Goal: Task Accomplishment & Management: Complete application form

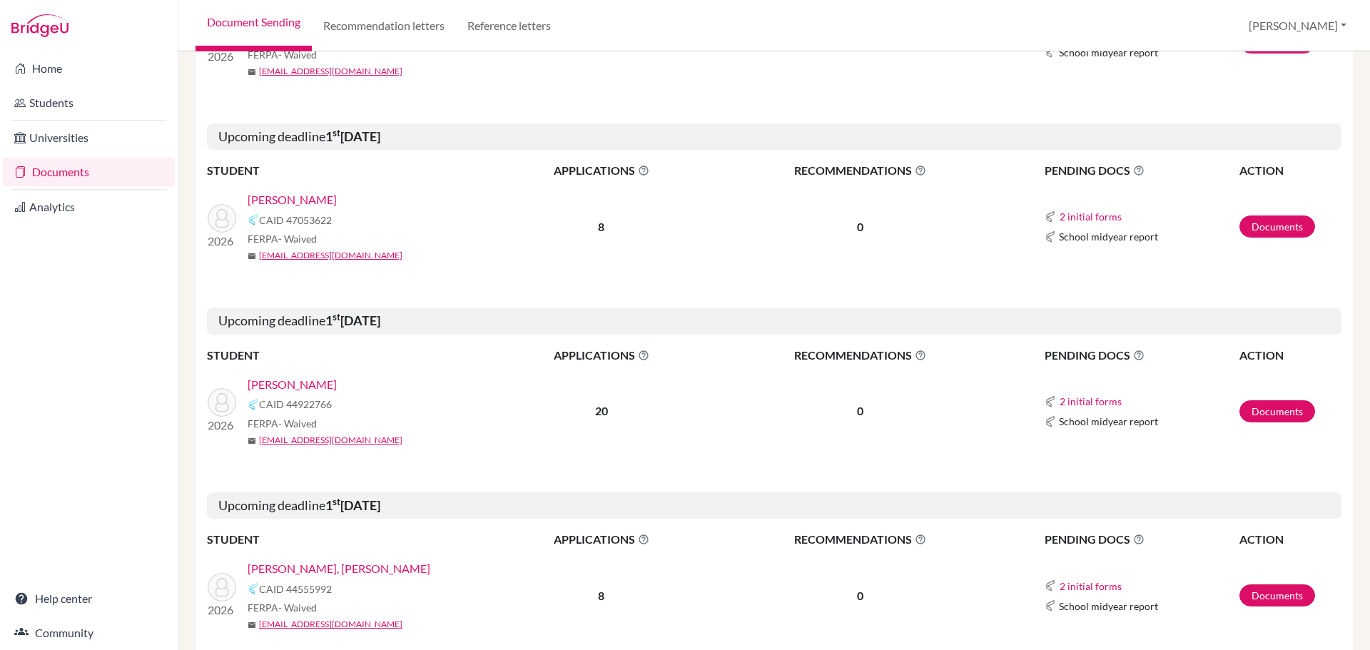
scroll to position [357, 0]
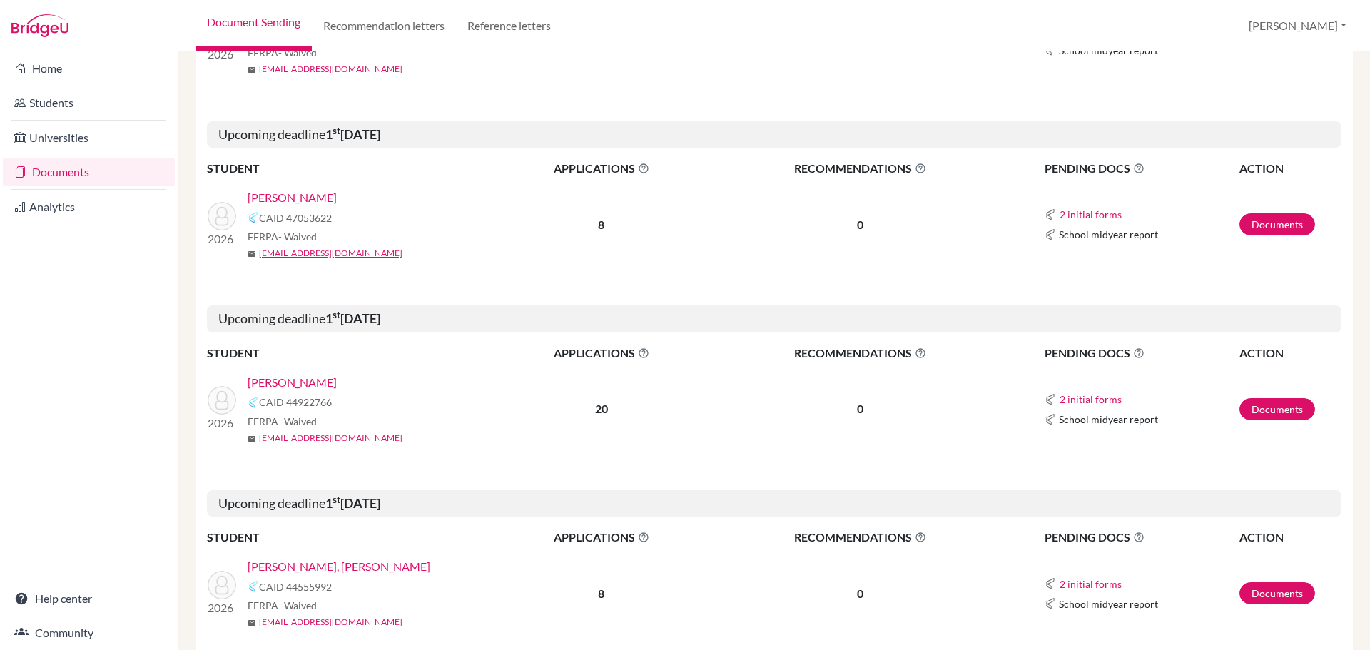
click at [277, 382] on link "[PERSON_NAME]" at bounding box center [292, 382] width 89 height 17
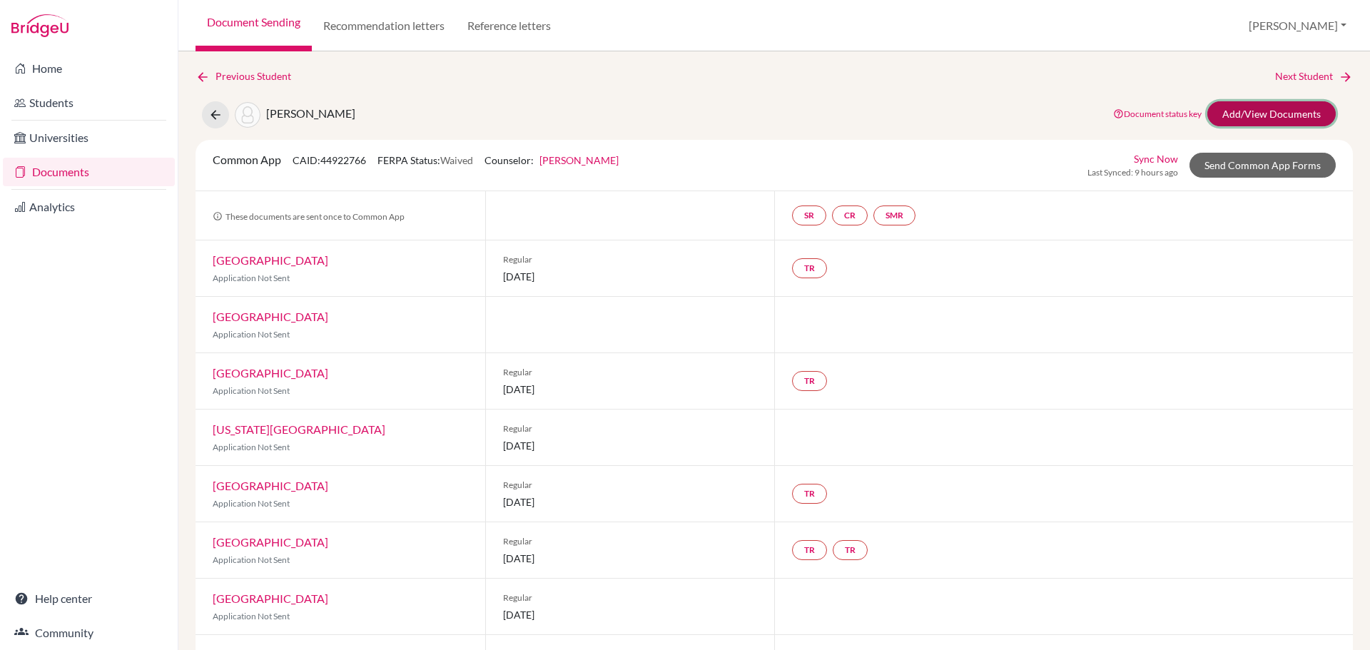
click at [1273, 120] on link "Add/View Documents" at bounding box center [1271, 113] width 128 height 25
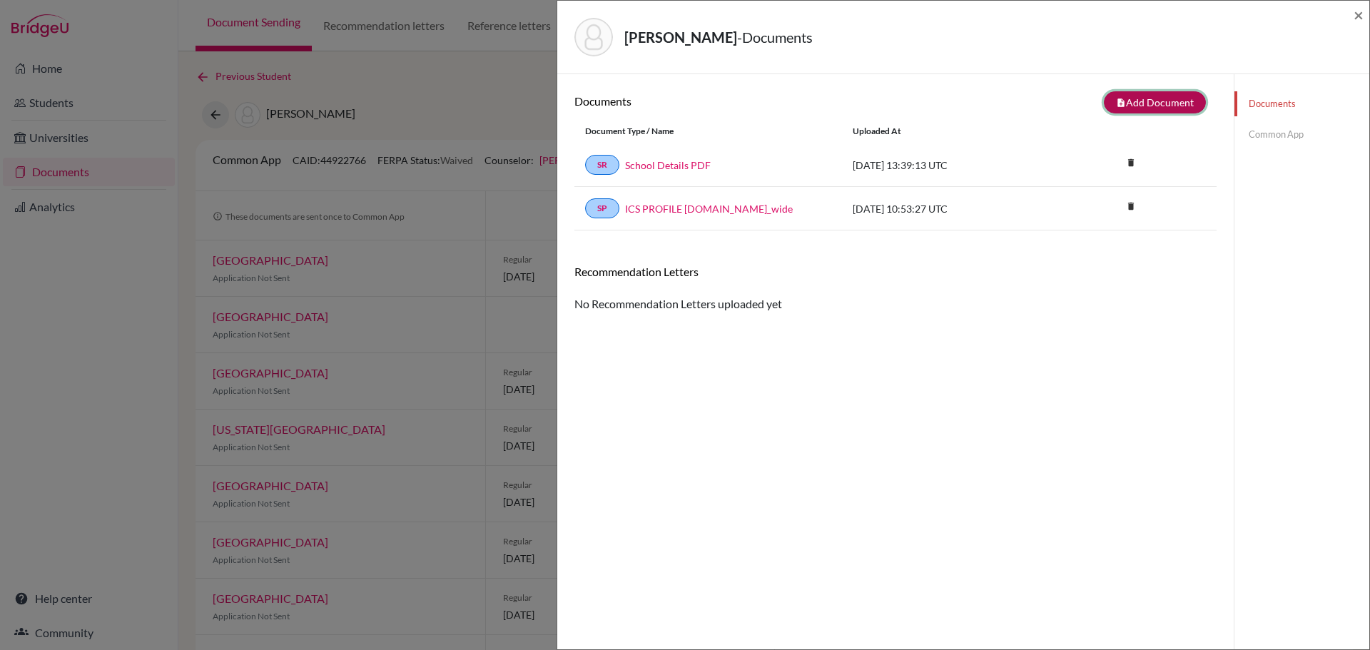
click at [1160, 101] on button "note_add Add Document" at bounding box center [1155, 102] width 102 height 22
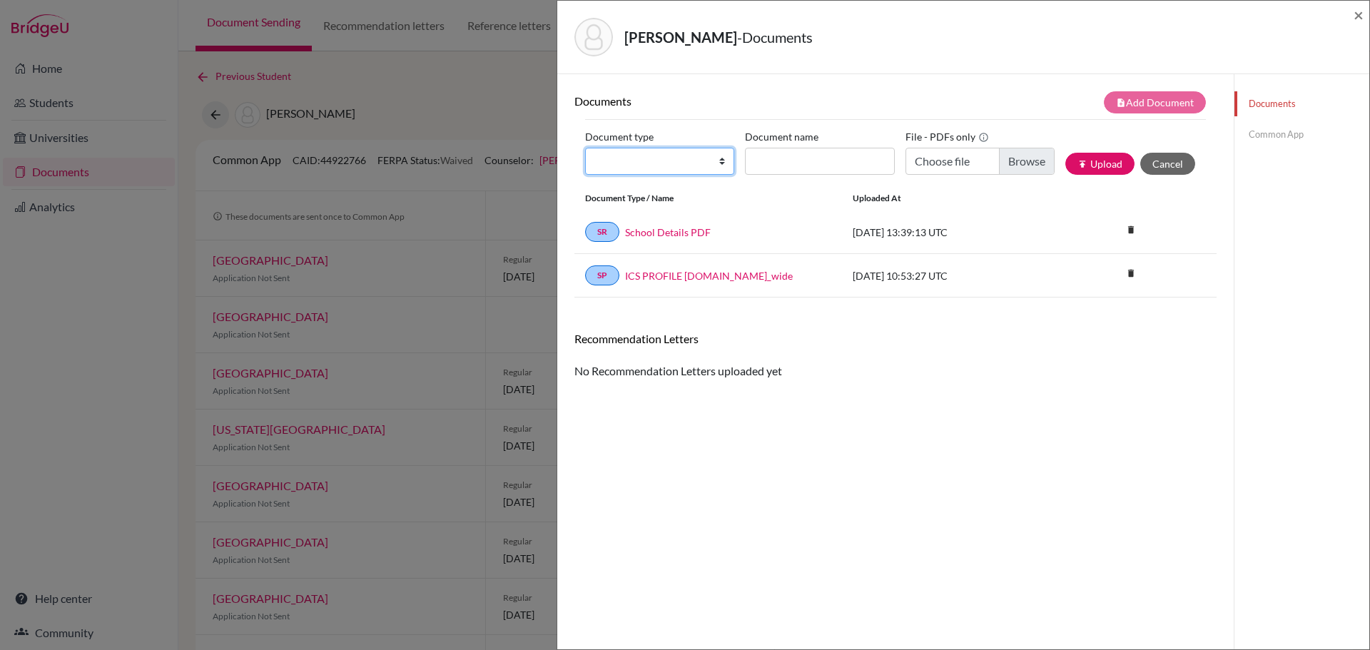
click at [705, 161] on select "Change explanation for Common App reports Counselor recommendation Internationa…" at bounding box center [659, 161] width 149 height 27
select select "2"
click at [585, 148] on select "Change explanation for Common App reports Counselor recommendation Internationa…" at bounding box center [659, 161] width 149 height 27
click at [808, 163] on input "Document name" at bounding box center [819, 161] width 149 height 27
type input "Initial Transcript"
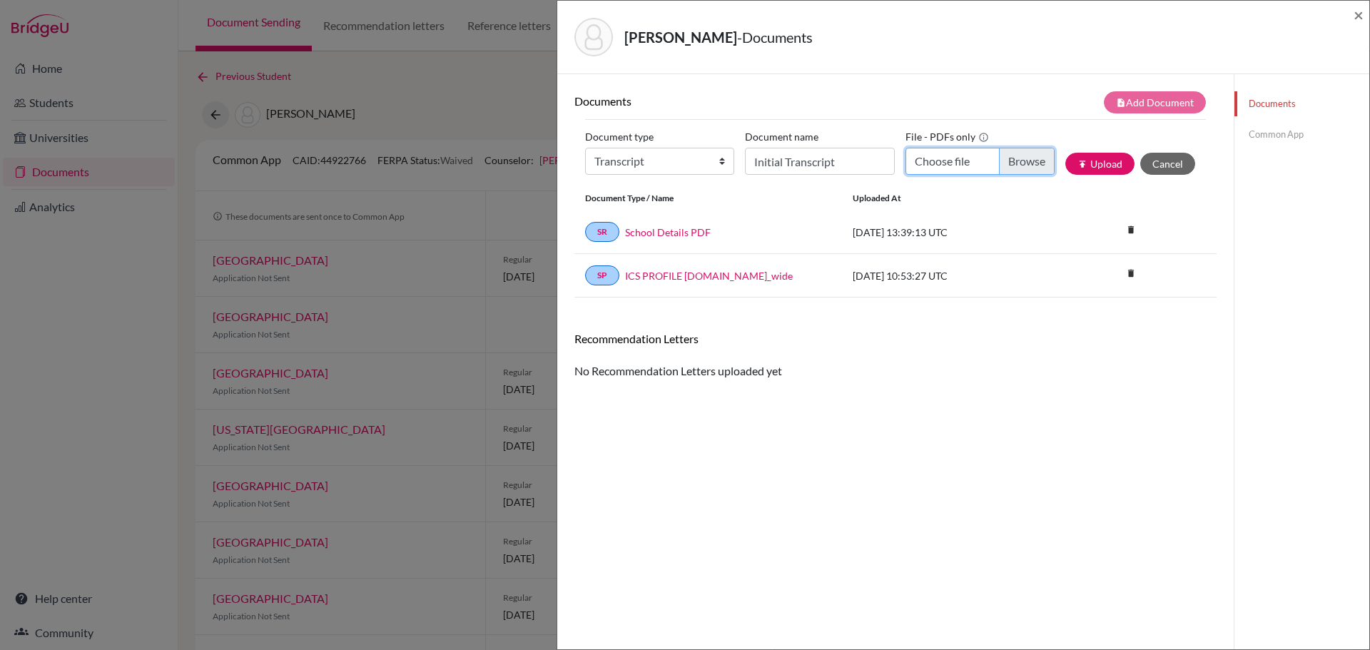
click at [1014, 161] on input "Choose file" at bounding box center [979, 161] width 149 height 27
type input "C:\fakepath\Fagan_Livia_Transcript.pdf"
click at [1165, 162] on button "Cancel" at bounding box center [1167, 164] width 55 height 22
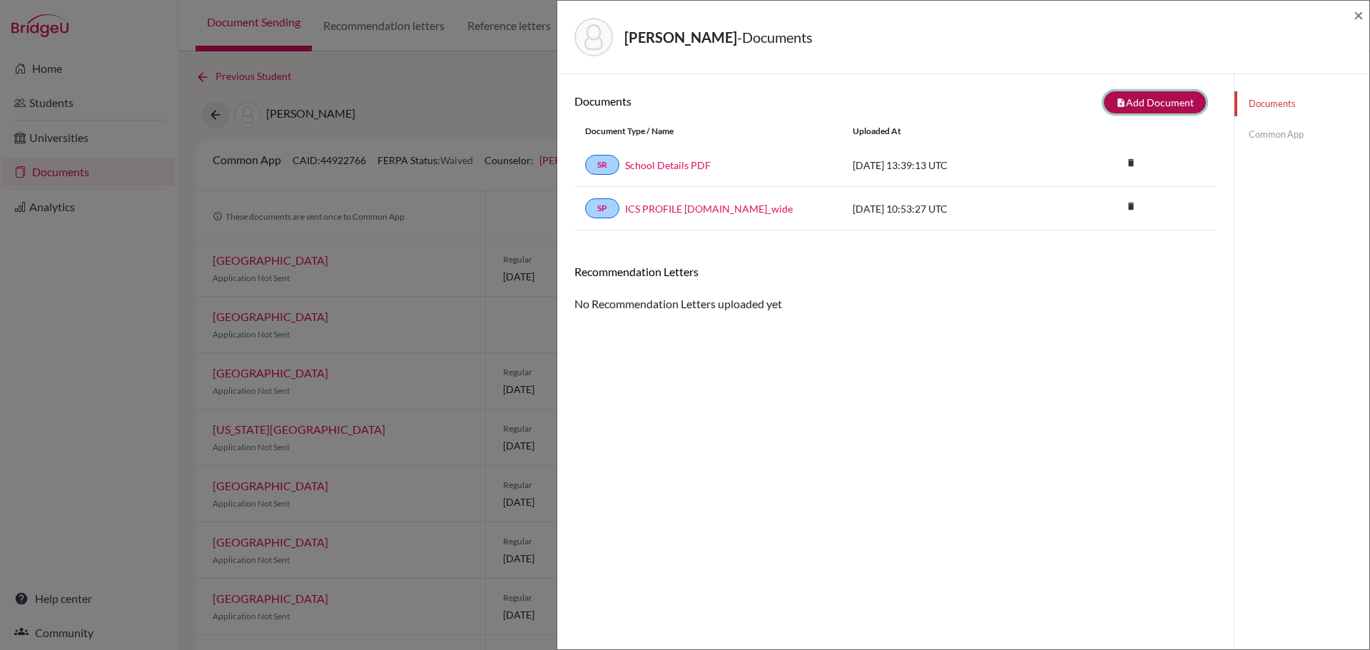
click at [1182, 101] on button "note_add Add Document" at bounding box center [1155, 102] width 102 height 22
select select "2"
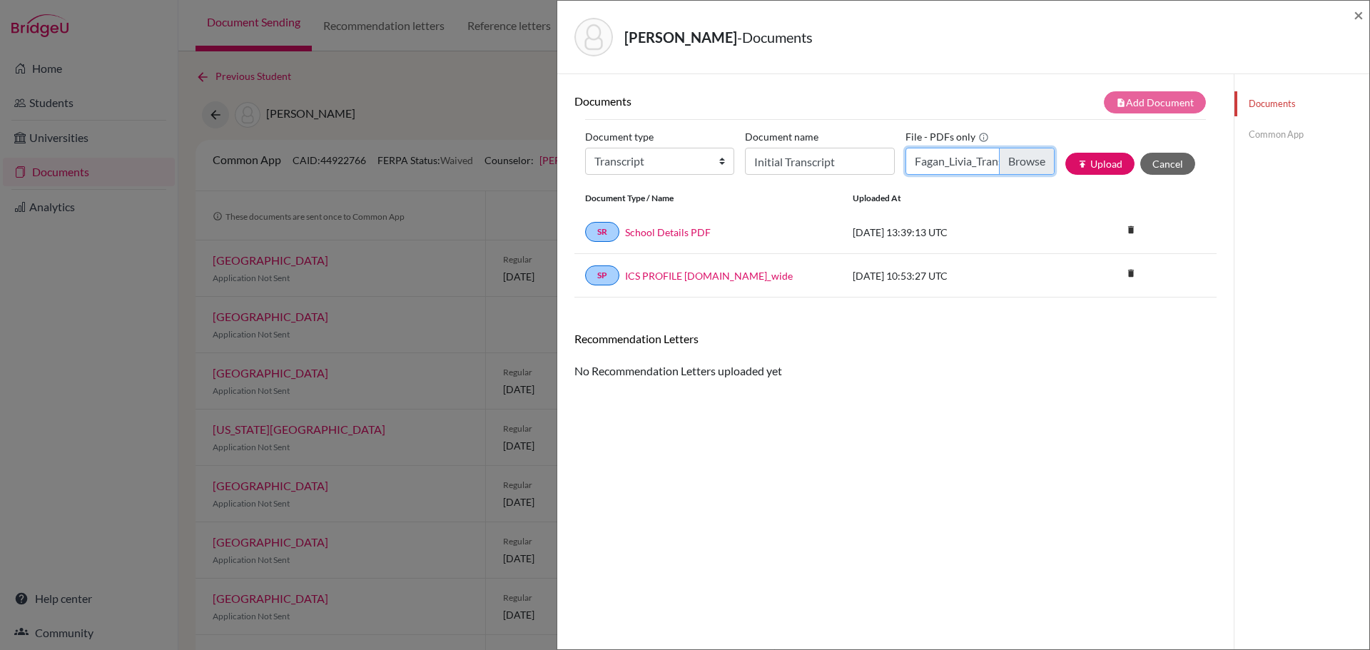
click at [1027, 163] on input "Fagan_Livia_Transcript.pdf" at bounding box center [979, 161] width 149 height 27
type input "C:\fakepath\Livia Fagan Transcript.pdf"
click at [1091, 167] on button "publish Upload" at bounding box center [1099, 164] width 69 height 22
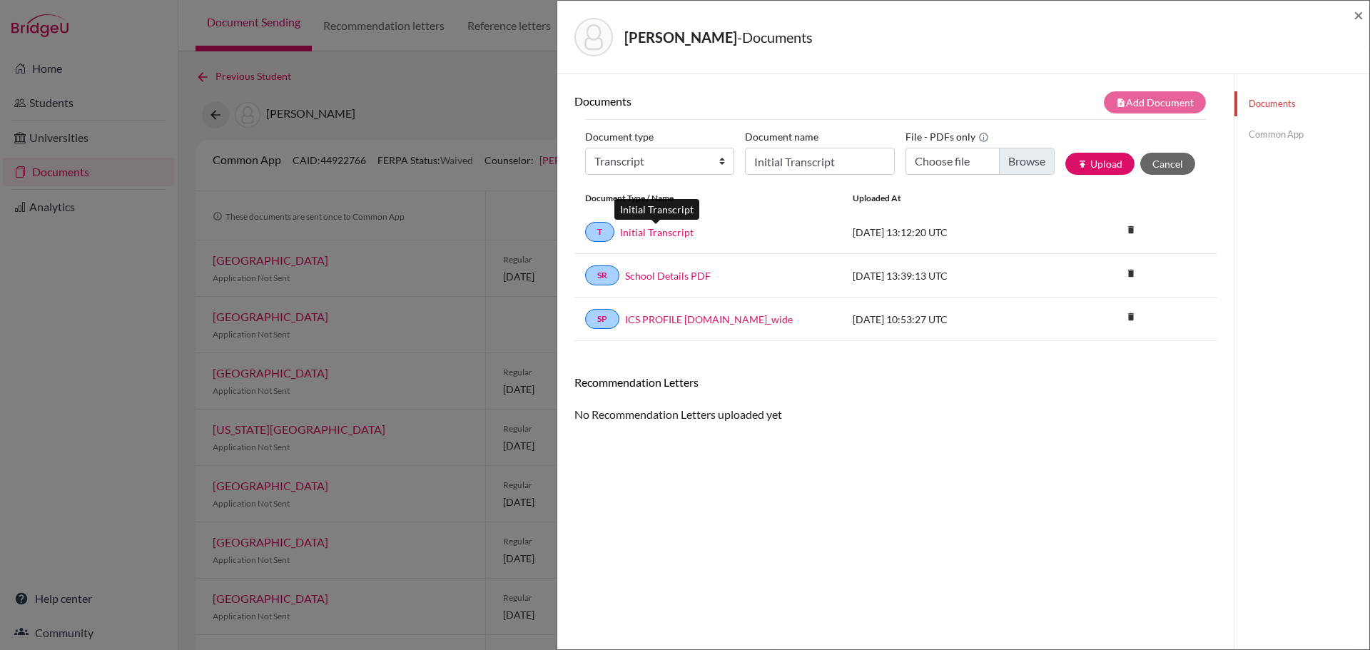
click at [676, 235] on link "Initial Transcript" at bounding box center [656, 232] width 73 height 15
click at [1266, 135] on link "Common App" at bounding box center [1301, 134] width 135 height 25
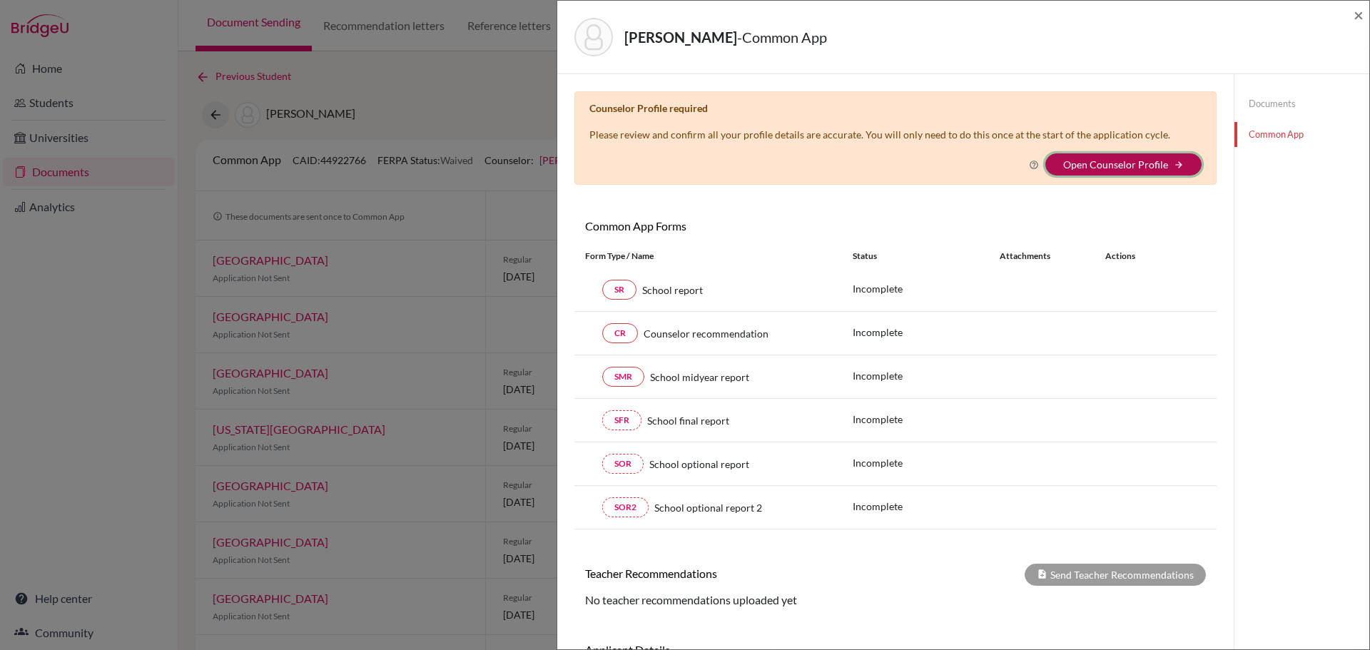
click at [1112, 157] on button "Open Counselor Profile arrow_forward" at bounding box center [1123, 164] width 156 height 22
click at [1150, 166] on link "Open Counselor Profile" at bounding box center [1115, 164] width 105 height 12
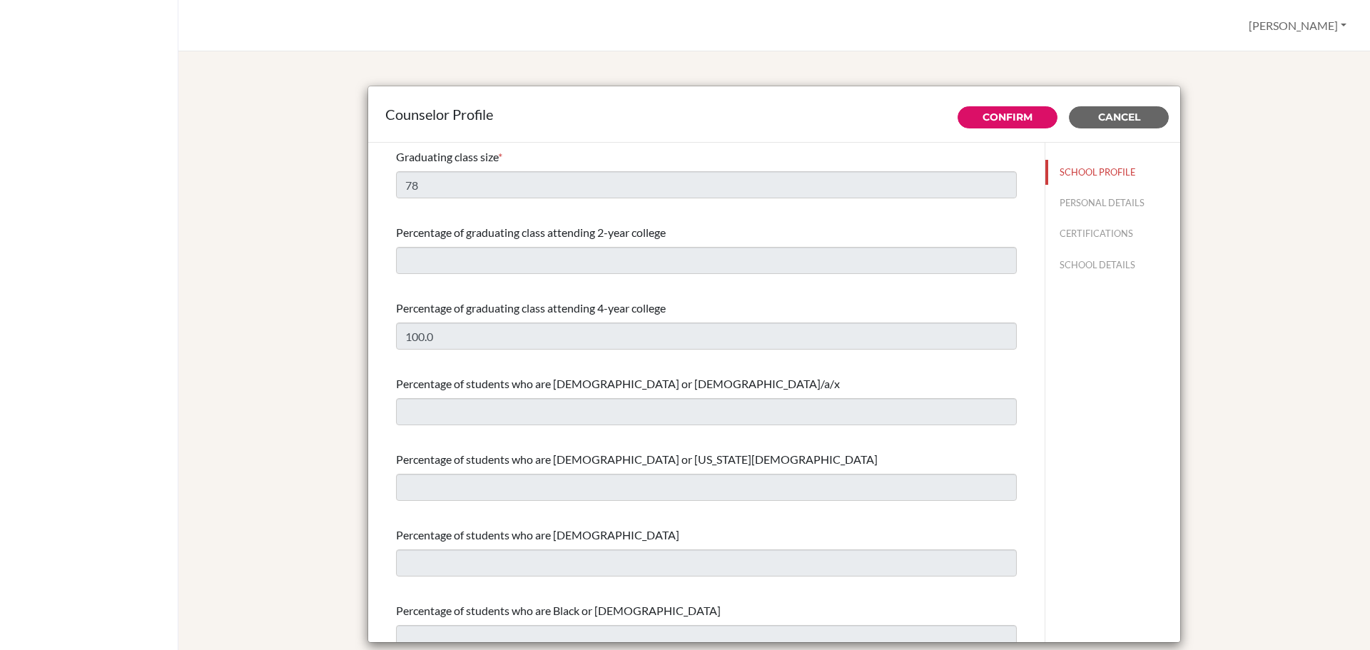
select select "0"
select select "311664"
click at [1082, 173] on button "SCHOOL PROFILE" at bounding box center [1112, 172] width 135 height 25
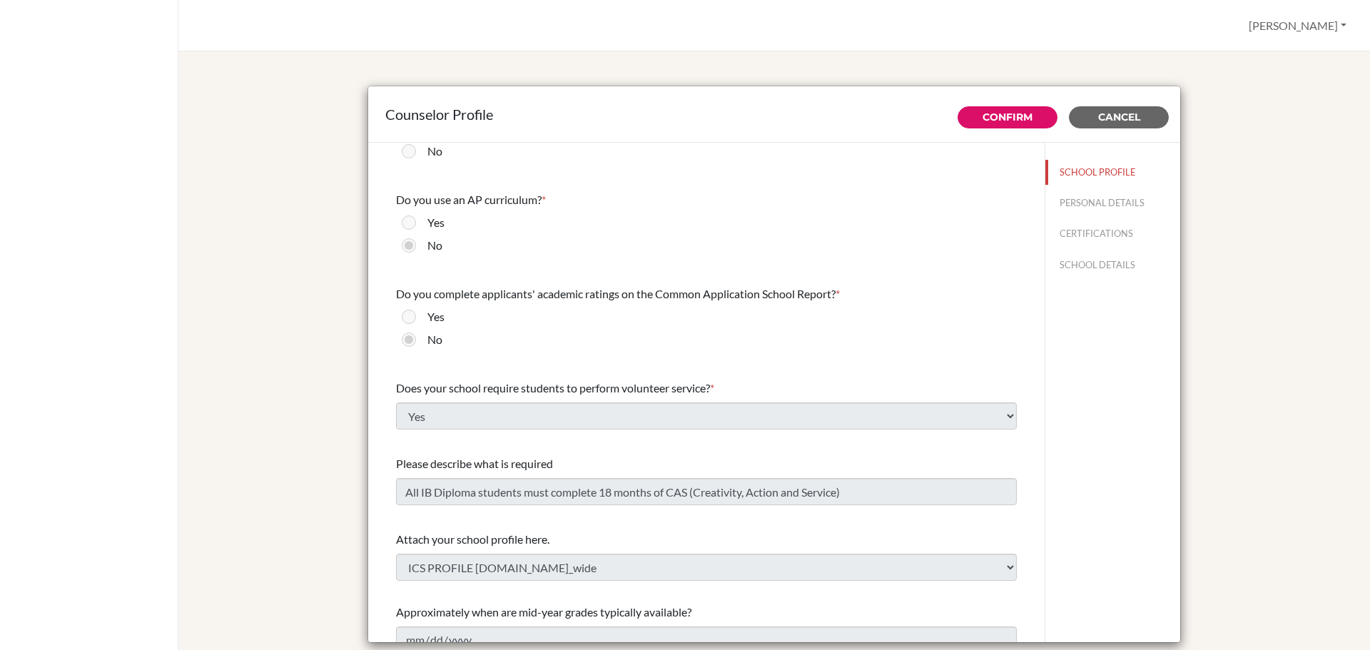
scroll to position [1512, 0]
